Goal: Transaction & Acquisition: Purchase product/service

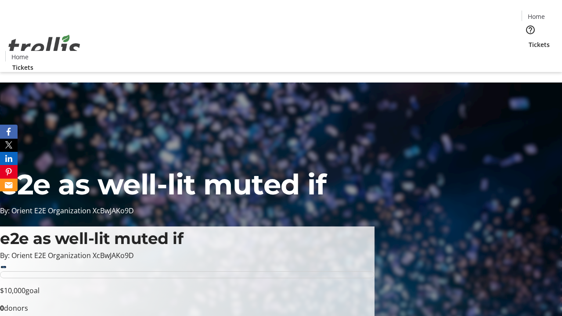
click at [529, 40] on span "Tickets" at bounding box center [539, 44] width 21 height 9
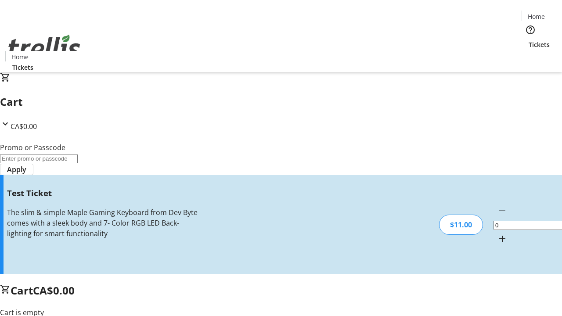
click at [497, 234] on mat-icon "Increment by one" at bounding box center [502, 239] width 11 height 11
type input "1"
type input "UNLOCK"
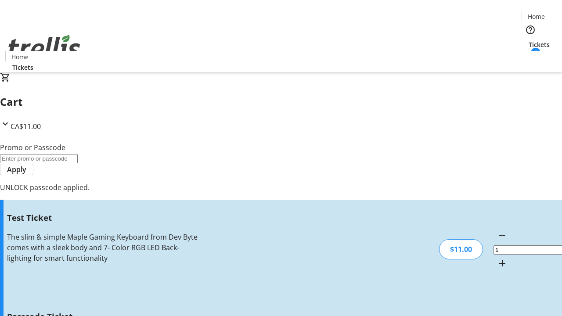
type input "5"
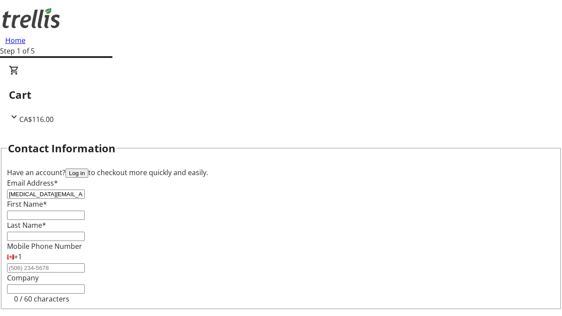
type input "[MEDICAL_DATA][EMAIL_ADDRESS][DOMAIN_NAME]"
type input "[MEDICAL_DATA]"
type input "[PERSON_NAME]"
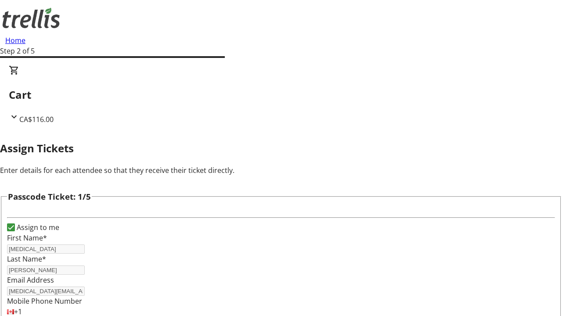
type input "[PERSON_NAME]"
type input "Hyatt"
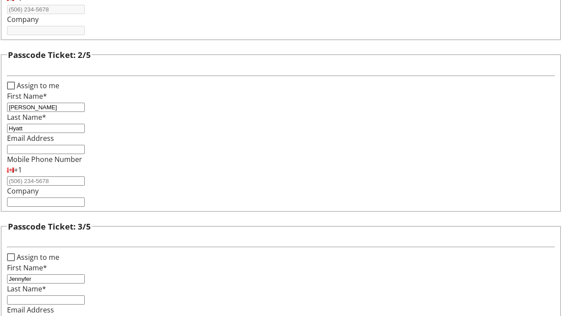
type input "Jennyfer"
type input "[PERSON_NAME]"
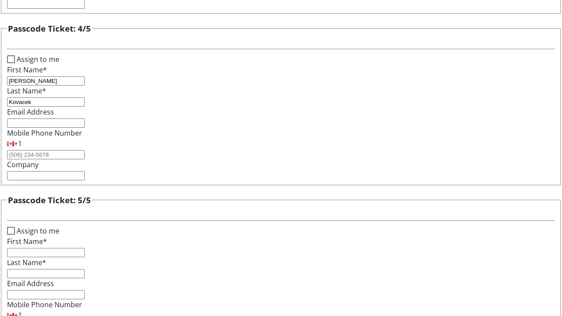
type input "Kovacek"
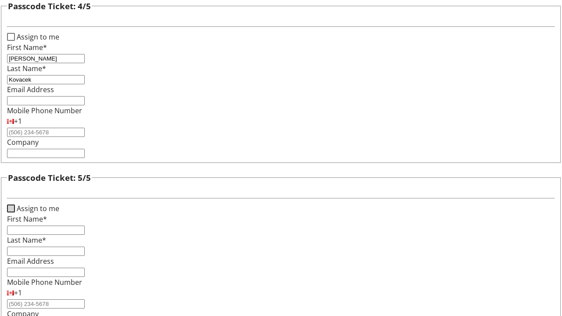
click at [15, 205] on input "Assign to me" at bounding box center [11, 209] width 8 height 8
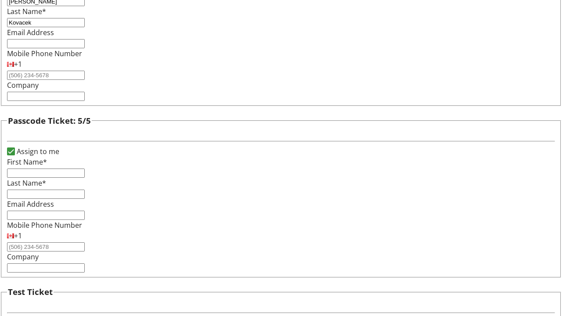
checkbox input "true"
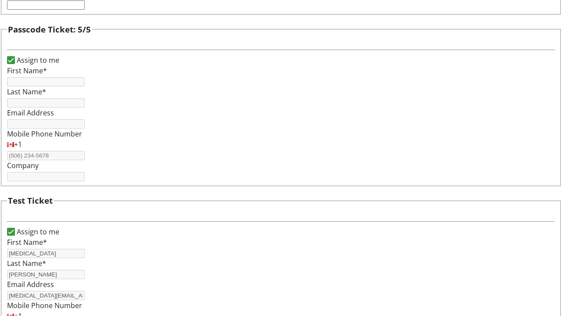
type input "[MEDICAL_DATA]"
type input "[PERSON_NAME]"
type input "[MEDICAL_DATA][EMAIL_ADDRESS][DOMAIN_NAME]"
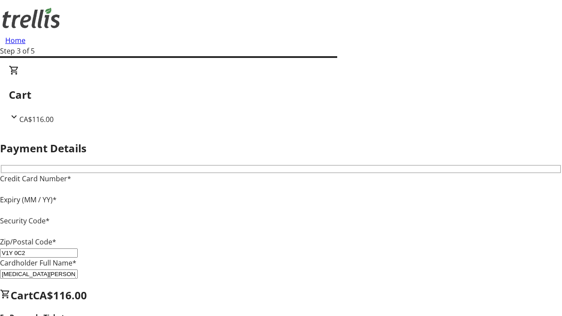
type input "V1Y 0C2"
